Goal: Transaction & Acquisition: Download file/media

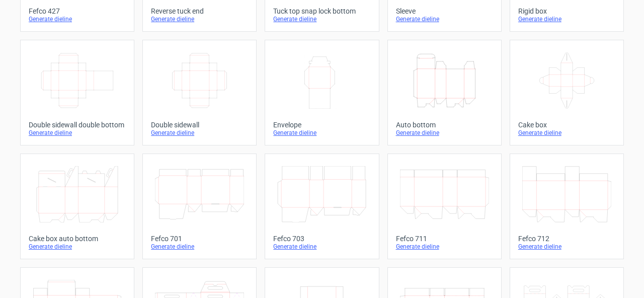
scroll to position [17, 0]
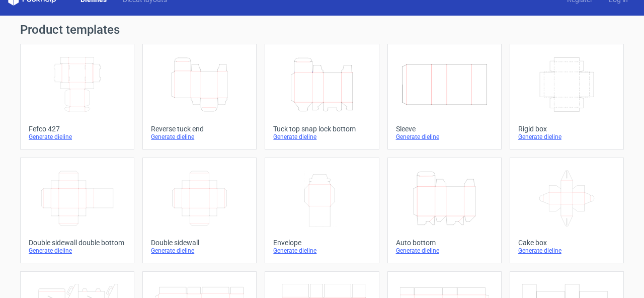
click at [63, 135] on div "Generate dieline" at bounding box center [77, 137] width 97 height 8
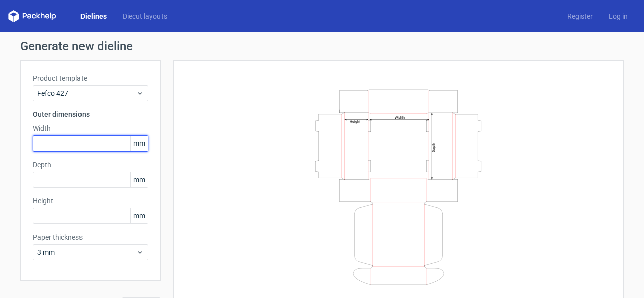
click at [71, 143] on input "text" at bounding box center [91, 143] width 116 height 16
type input "380"
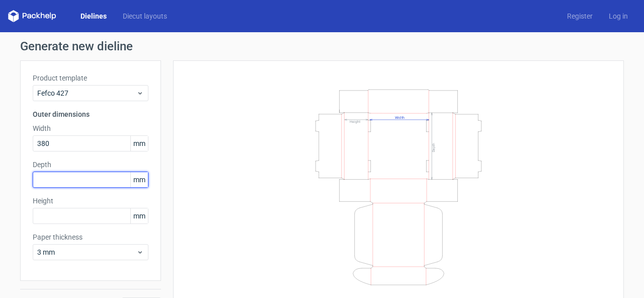
click at [99, 178] on input "text" at bounding box center [91, 180] width 116 height 16
type input "190"
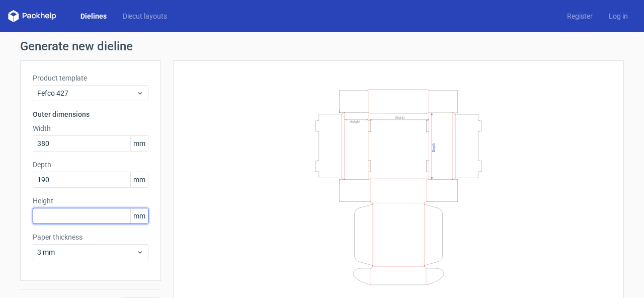
click at [53, 212] on input "text" at bounding box center [91, 216] width 116 height 16
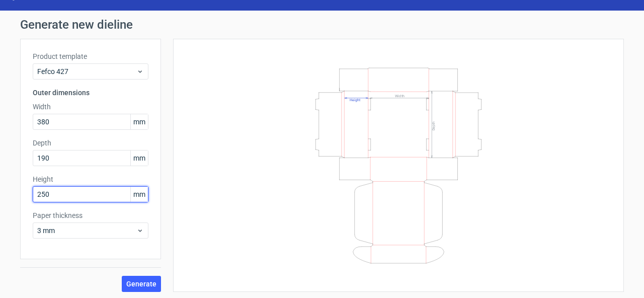
scroll to position [24, 0]
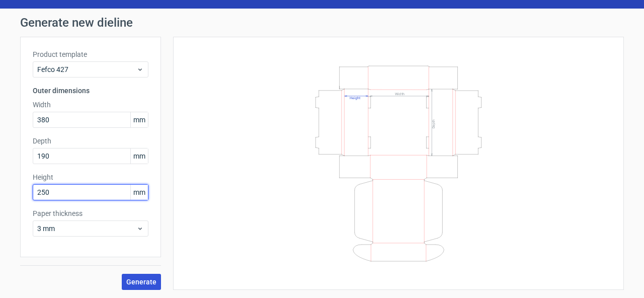
type input "250"
click at [145, 285] on span "Generate" at bounding box center [141, 281] width 30 height 7
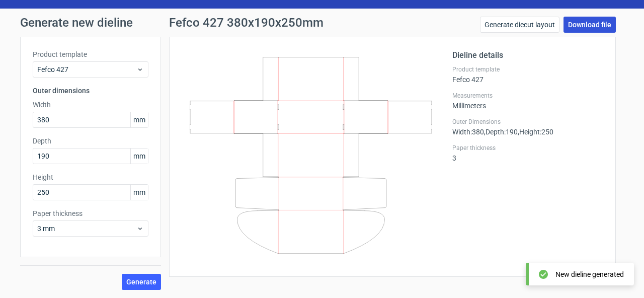
click at [586, 24] on link "Download file" at bounding box center [590, 25] width 52 height 16
